Goal: Information Seeking & Learning: Find specific fact

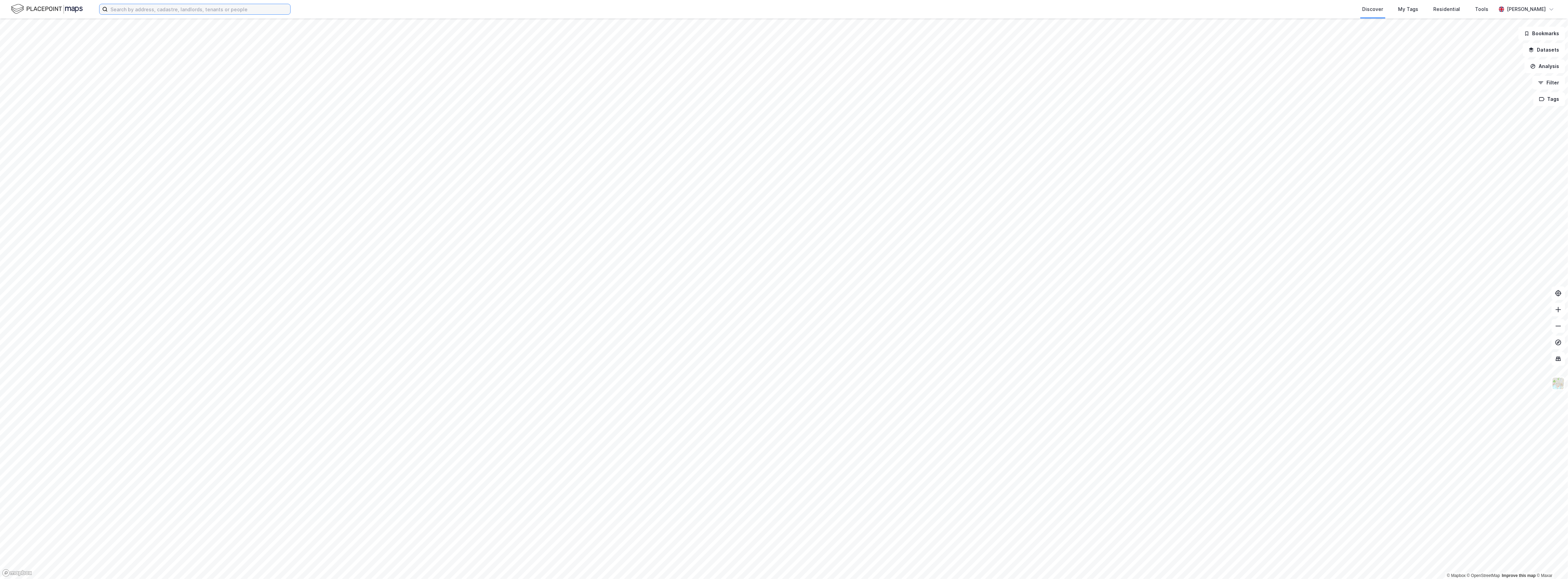
click at [213, 14] on input at bounding box center [199, 9] width 183 height 10
paste input "Jacob Wilhelm Lind Van Pelt"
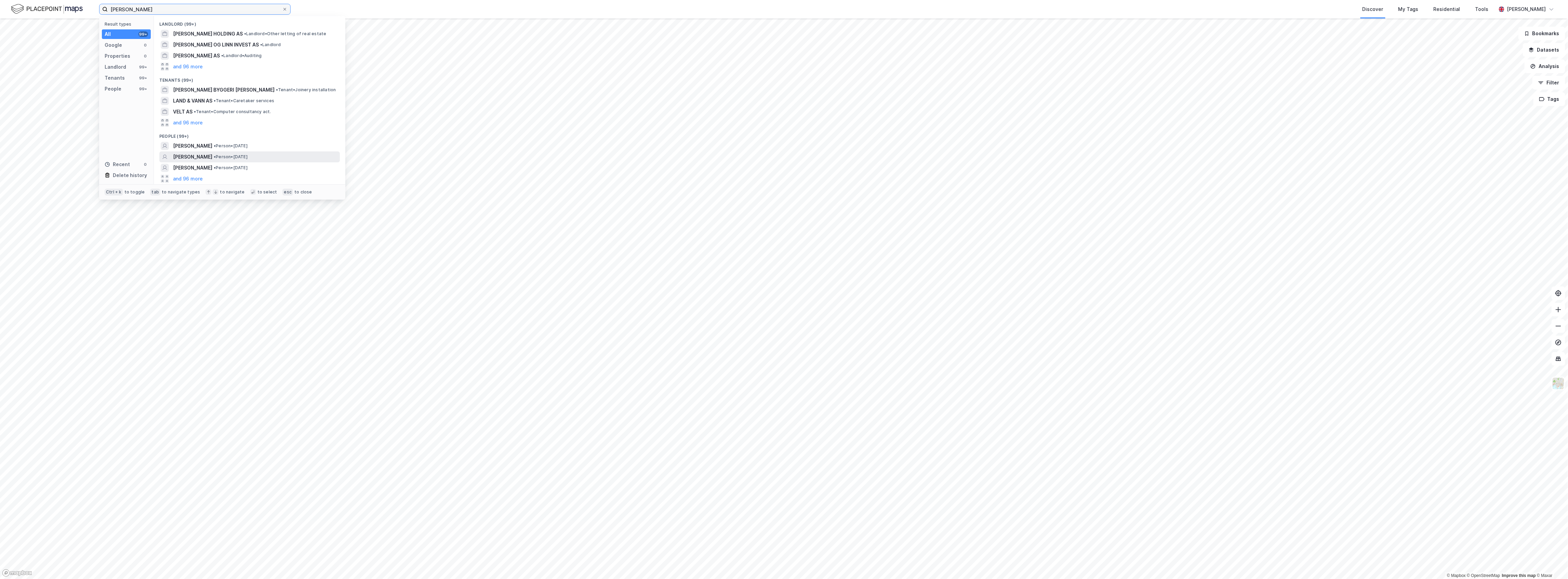
type input "Jacob Wilhelm Lind Van Pelt"
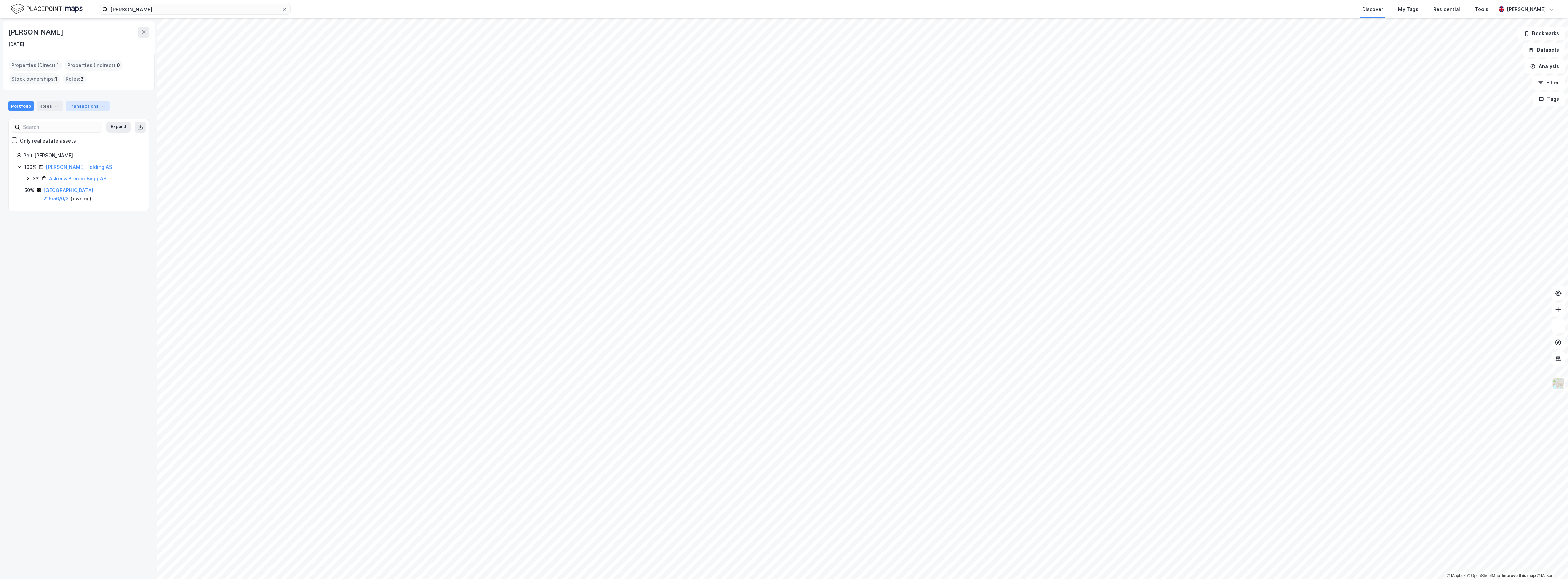
click at [81, 107] on div "Transactions 3" at bounding box center [88, 106] width 44 height 10
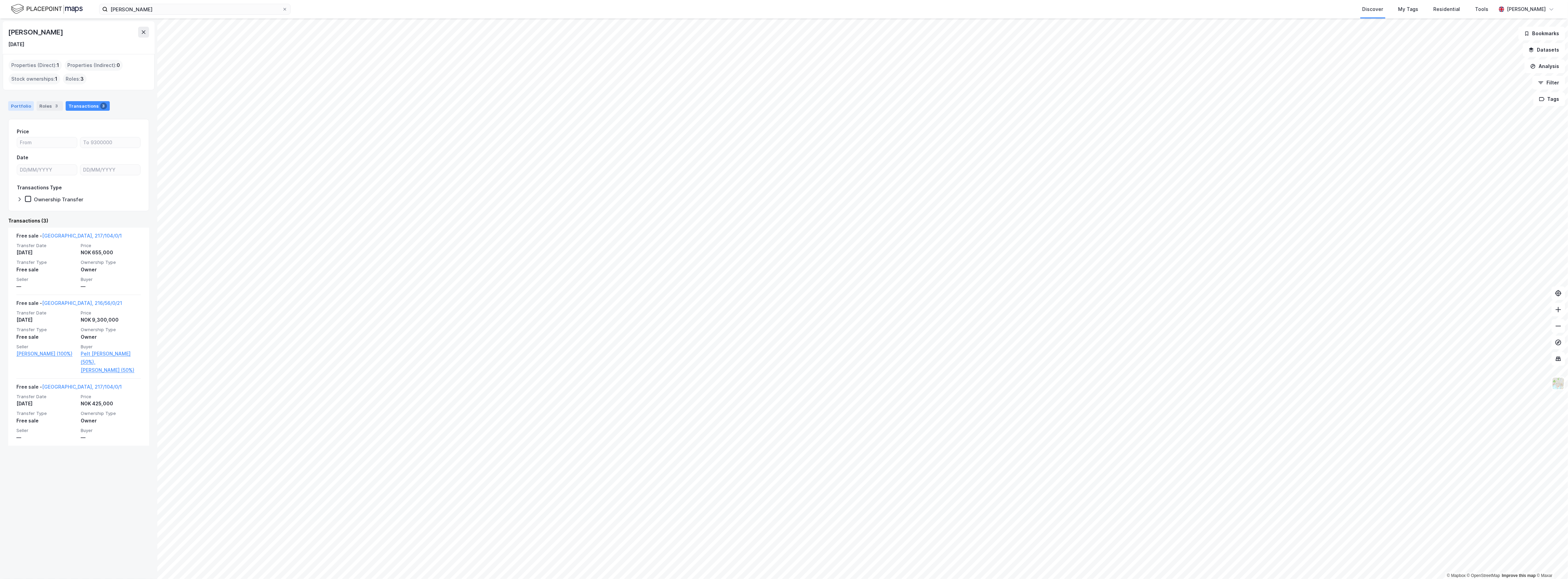
click at [26, 104] on div "Portfolio" at bounding box center [21, 106] width 26 height 10
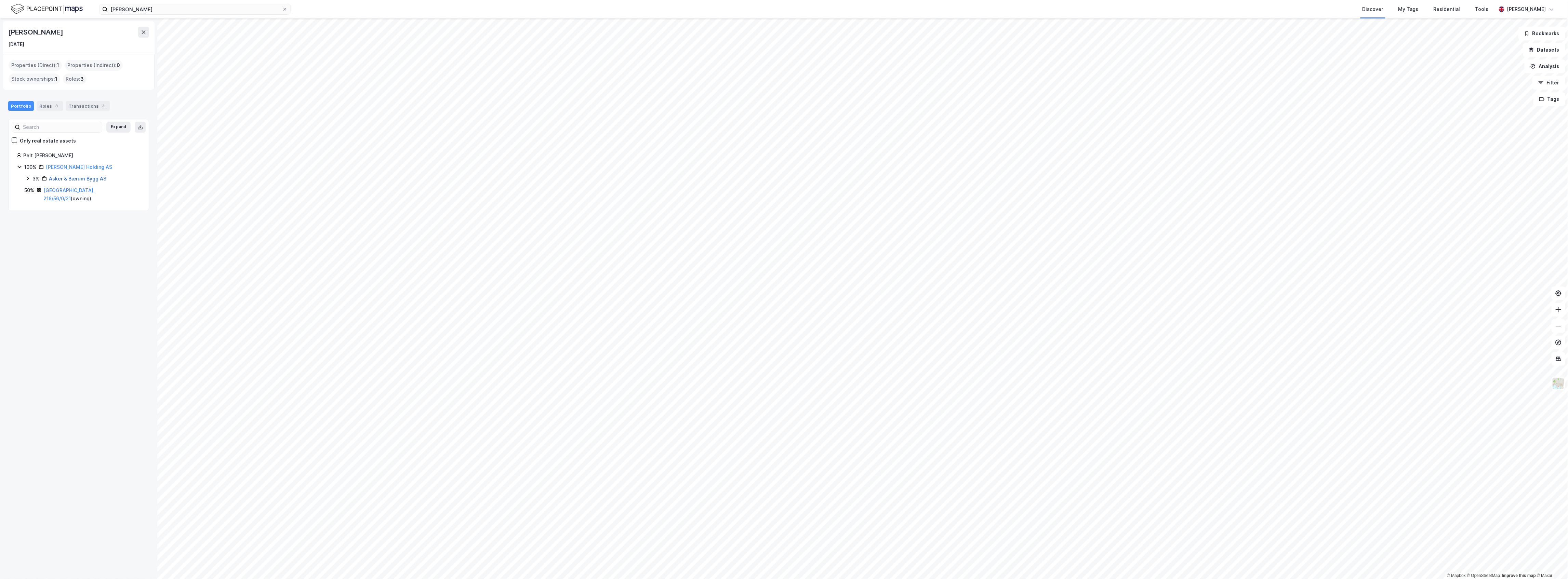
click at [55, 179] on link "Asker & Bærum Bygg AS" at bounding box center [78, 179] width 58 height 6
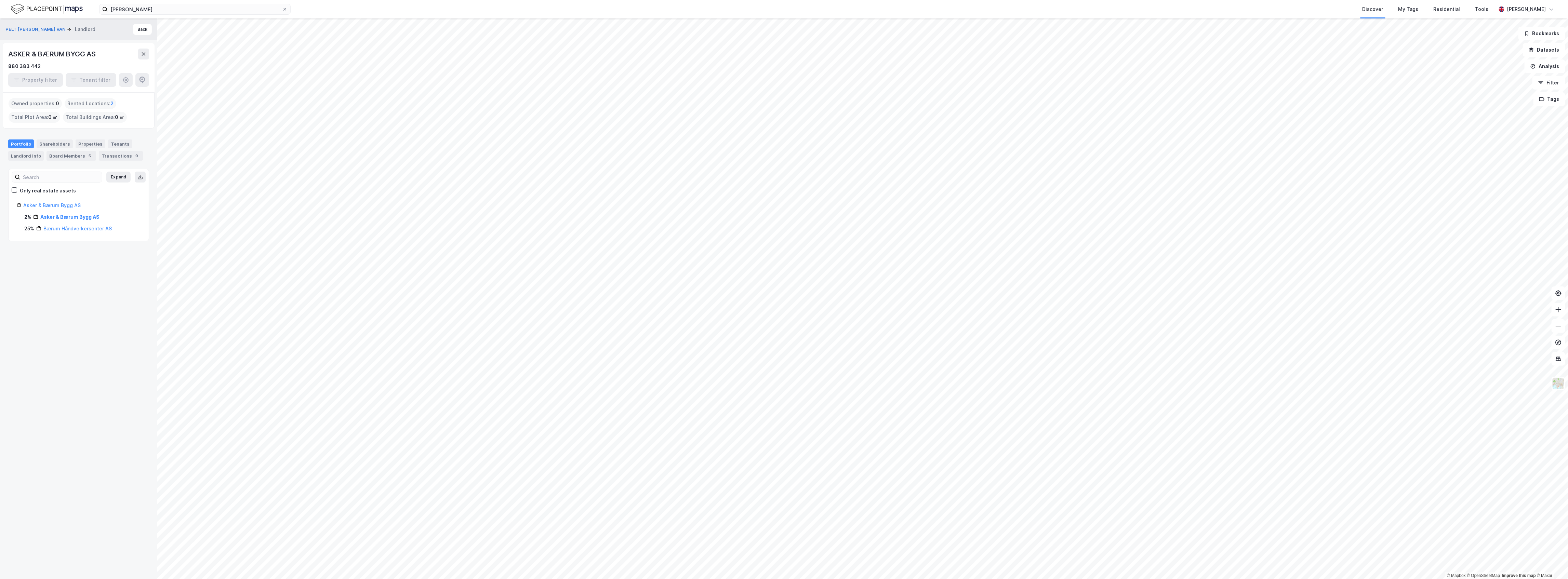
click at [82, 56] on div "ASKER & BÆRUM BYGG AS" at bounding box center [52, 54] width 89 height 11
click at [82, 57] on div "ASKER & BÆRUM BYGG AS" at bounding box center [52, 54] width 89 height 11
copy div "ASKER & BÆRUM BYGG AS"
click at [100, 180] on div "Asker & Bærum Bygg AS" at bounding box center [81, 184] width 117 height 8
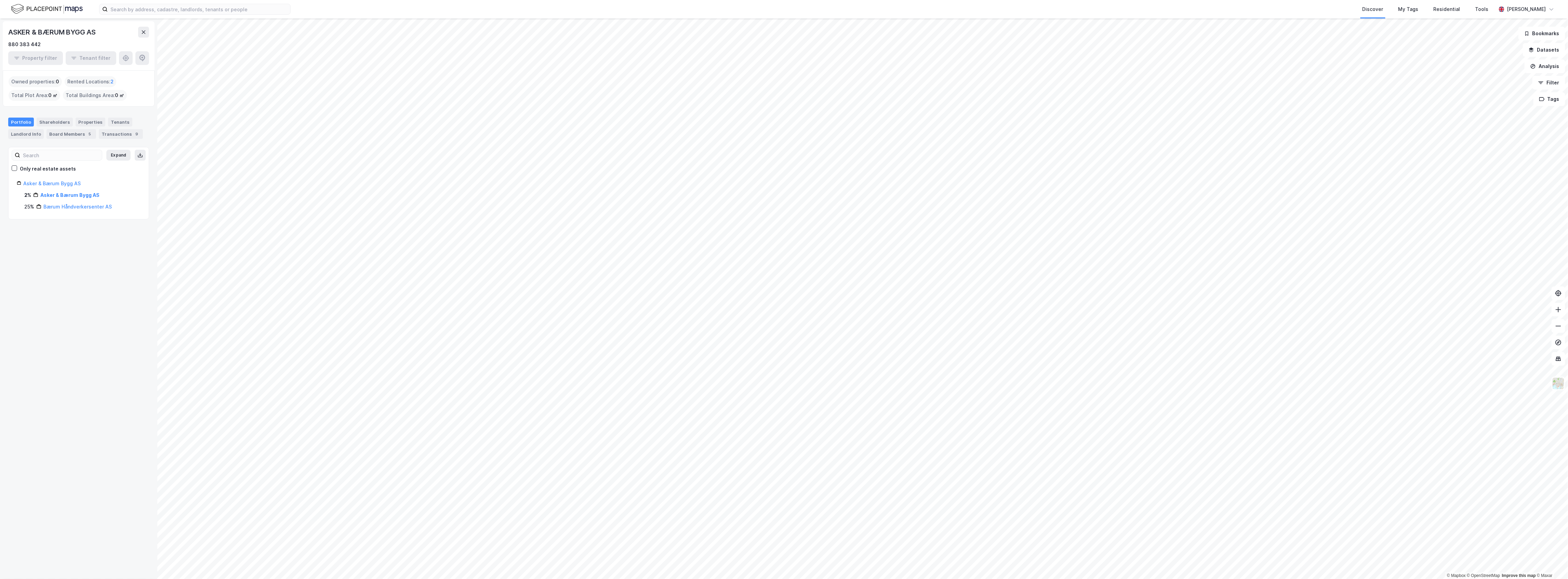
click at [100, 180] on div "Asker & Bærum Bygg AS" at bounding box center [81, 184] width 117 height 8
click at [81, 182] on div "Asker & Bærum Bygg AS" at bounding box center [81, 184] width 117 height 8
click at [83, 181] on div "Asker & Bærum Bygg AS" at bounding box center [81, 184] width 117 height 8
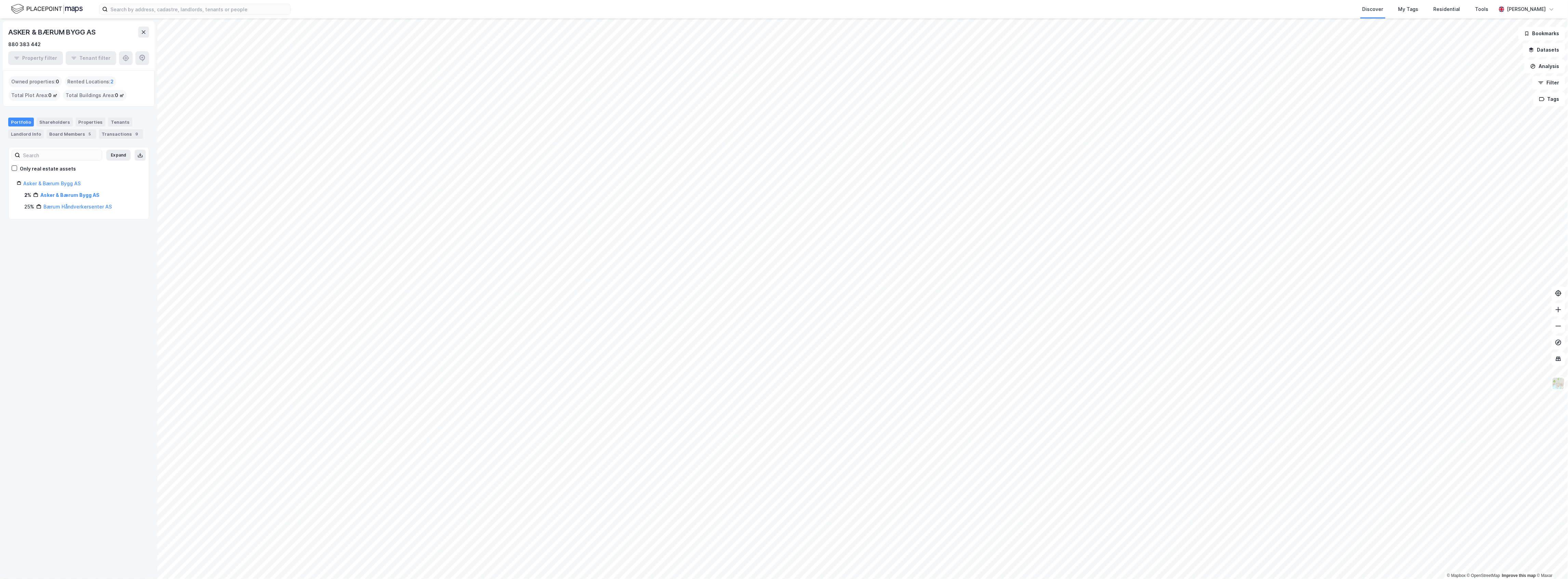
click at [83, 181] on div "Asker & Bærum Bygg AS" at bounding box center [81, 184] width 117 height 8
